Goal: Navigation & Orientation: Go to known website

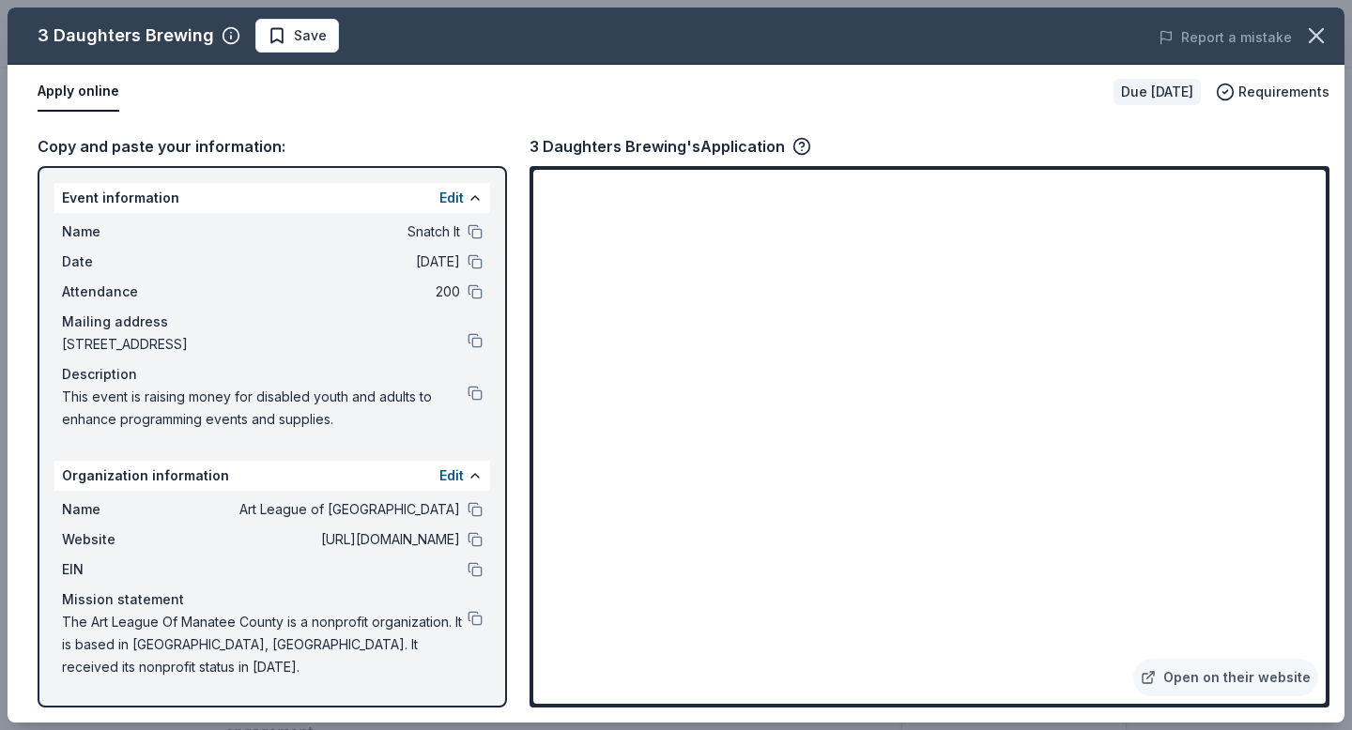
scroll to position [769, 0]
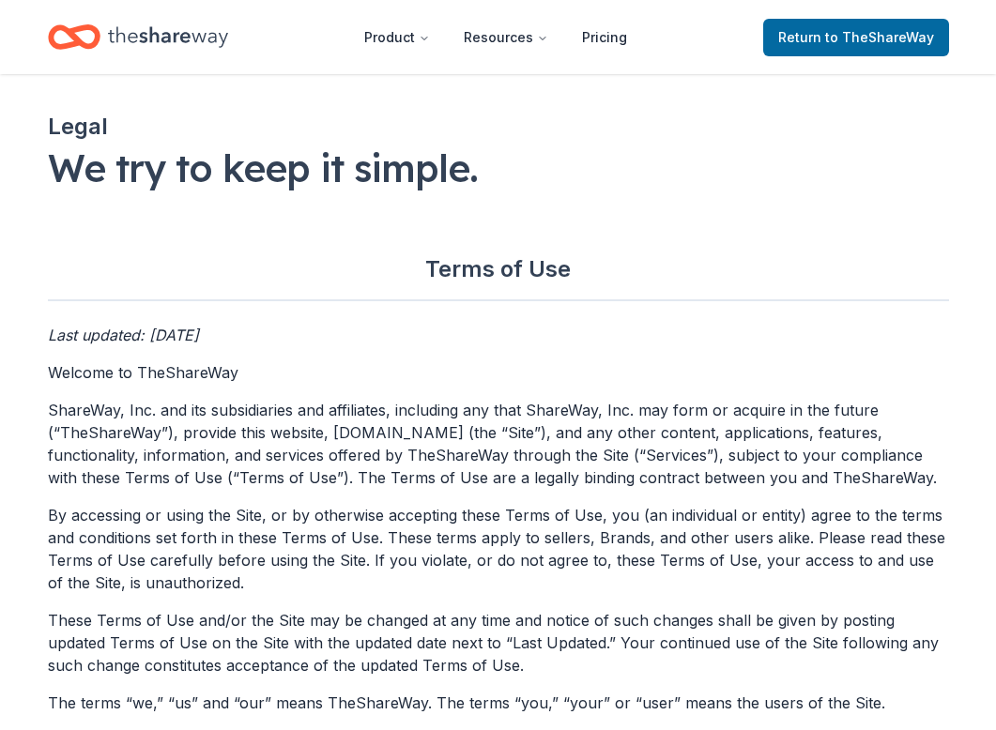
click at [93, 46] on icon "Home" at bounding box center [82, 36] width 29 height 19
click at [84, 37] on icon "Home" at bounding box center [74, 37] width 53 height 44
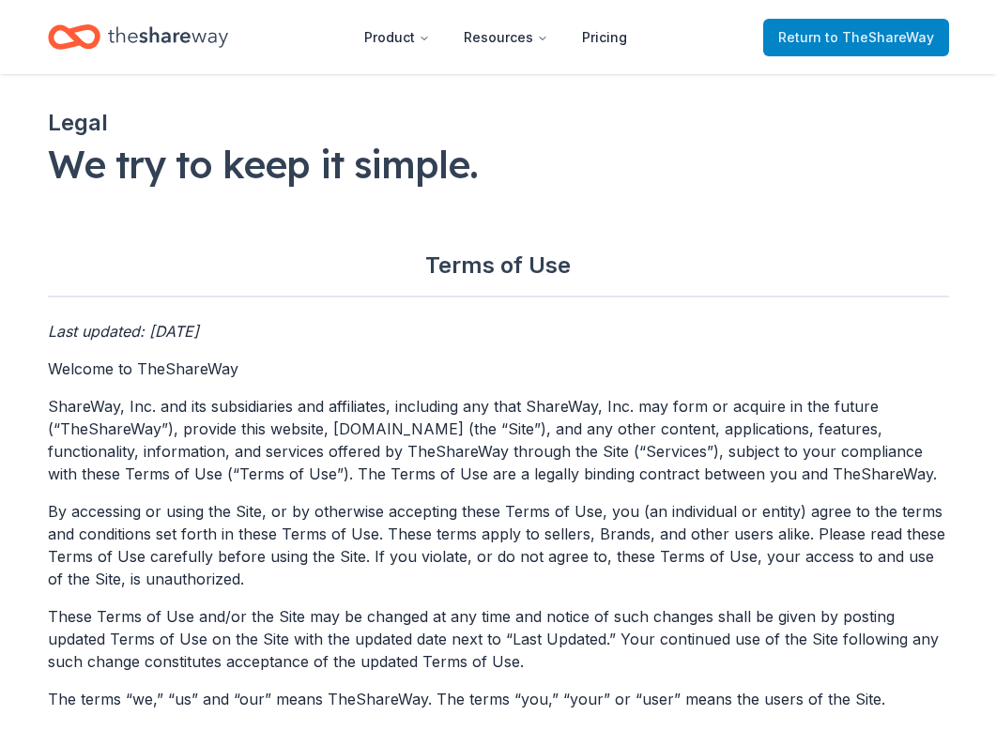
click at [854, 45] on span "Return to TheShareWay" at bounding box center [856, 37] width 156 height 23
click at [855, 36] on span "to TheShareWay" at bounding box center [879, 37] width 109 height 16
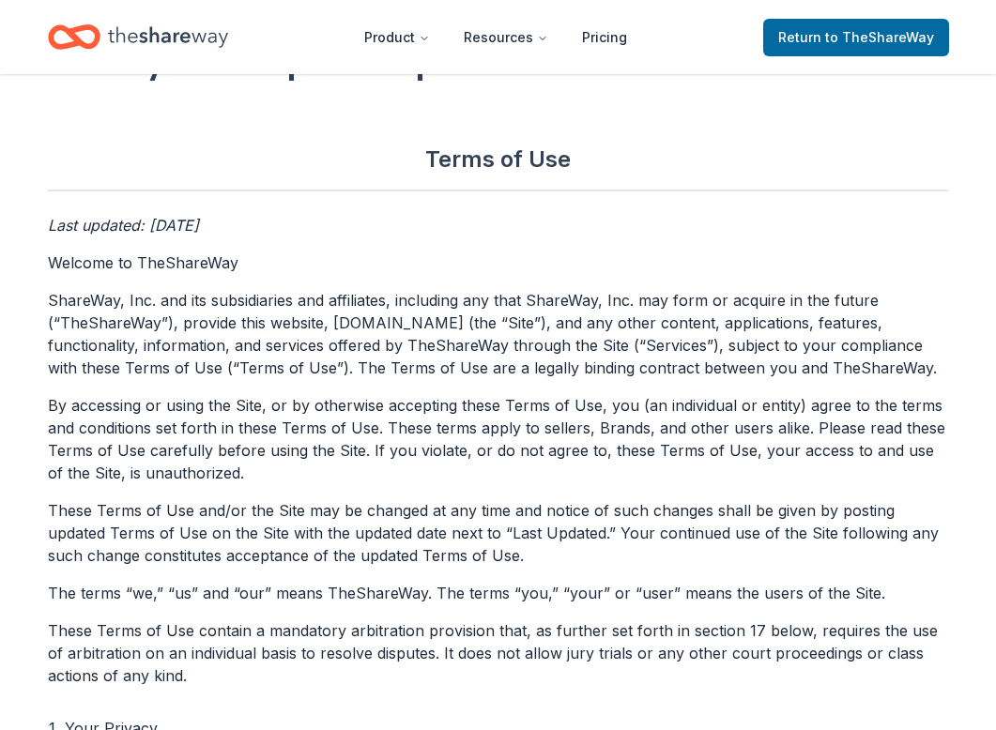
scroll to position [0, 0]
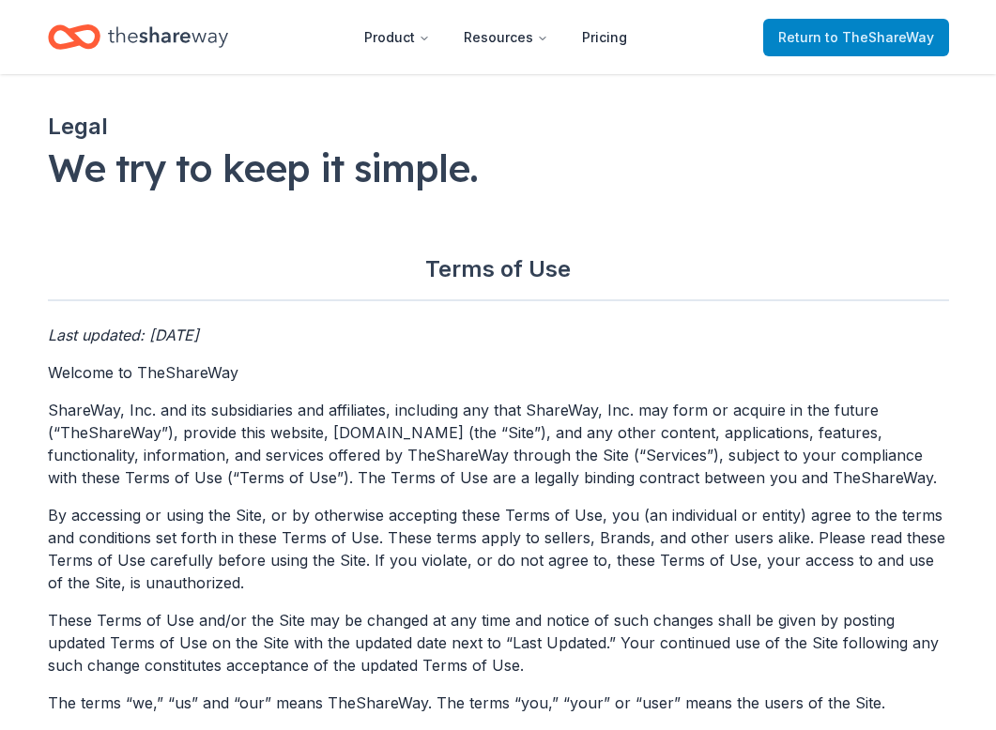
click at [806, 45] on span "Return to TheShareWay" at bounding box center [856, 37] width 156 height 23
click at [78, 39] on icon "Home" at bounding box center [82, 36] width 29 height 19
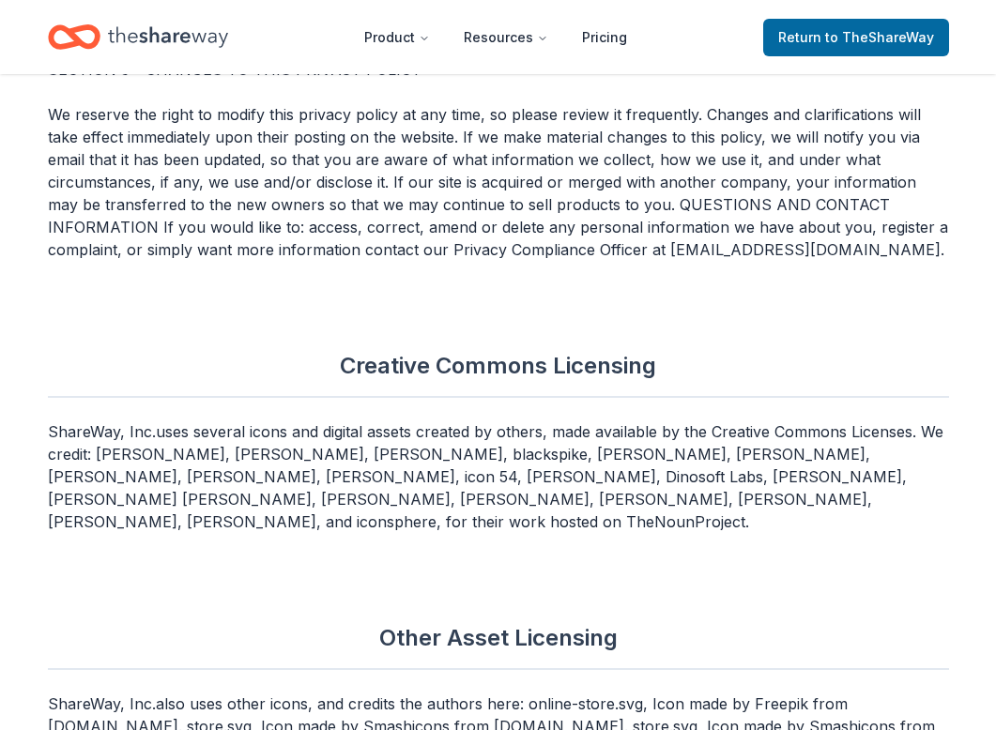
scroll to position [8046, 0]
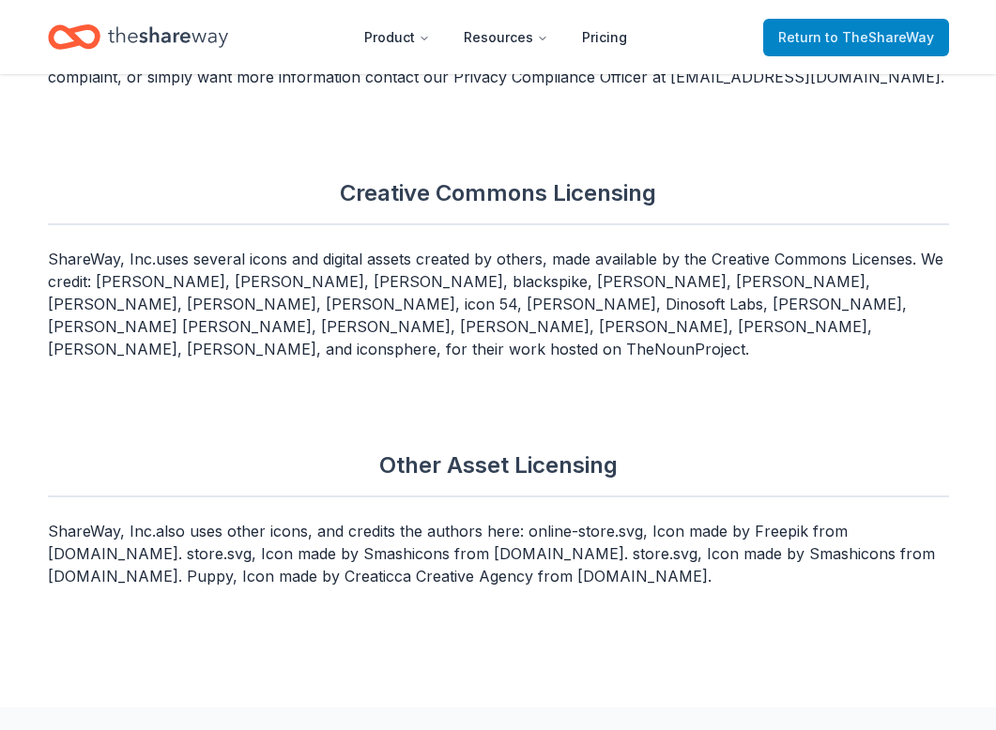
click at [838, 39] on span "to TheShareWay" at bounding box center [879, 37] width 109 height 16
